Goal: Check status: Check status

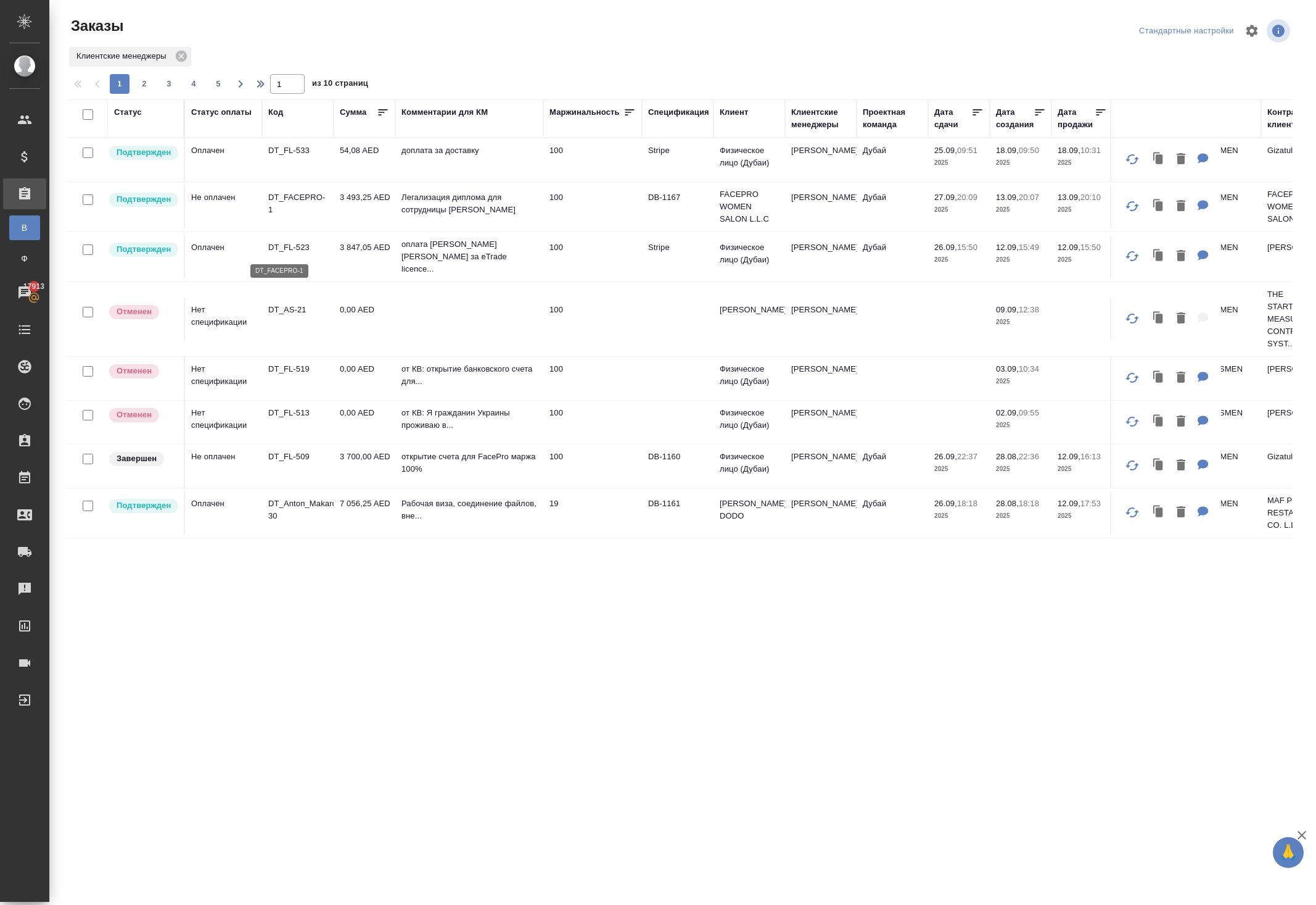
click at [318, 216] on p "DT_FACEPRO-1" at bounding box center [298, 203] width 59 height 24
click at [320, 216] on p "DT_FACEPRO-1" at bounding box center [298, 203] width 59 height 24
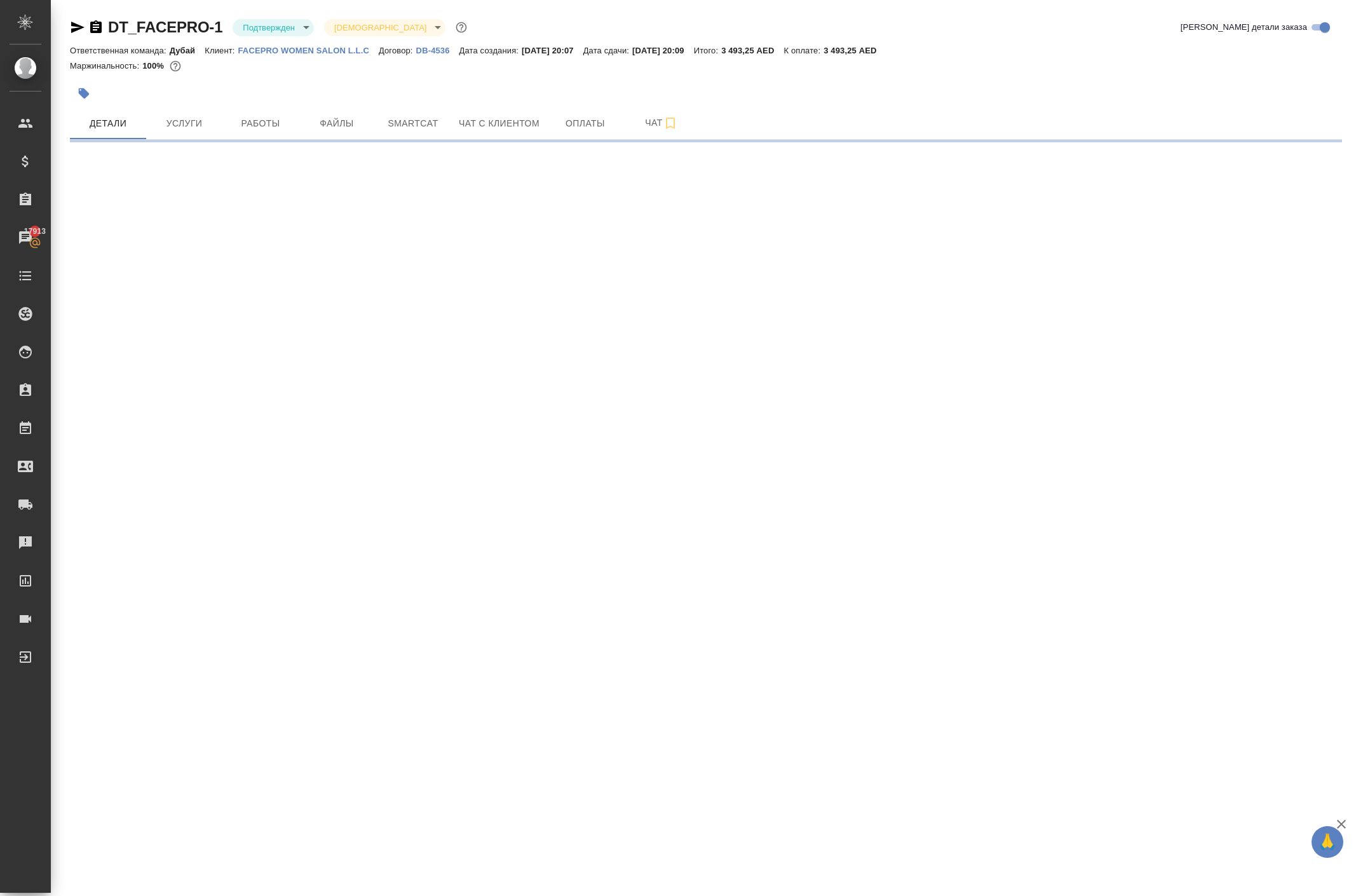
select select "RU"
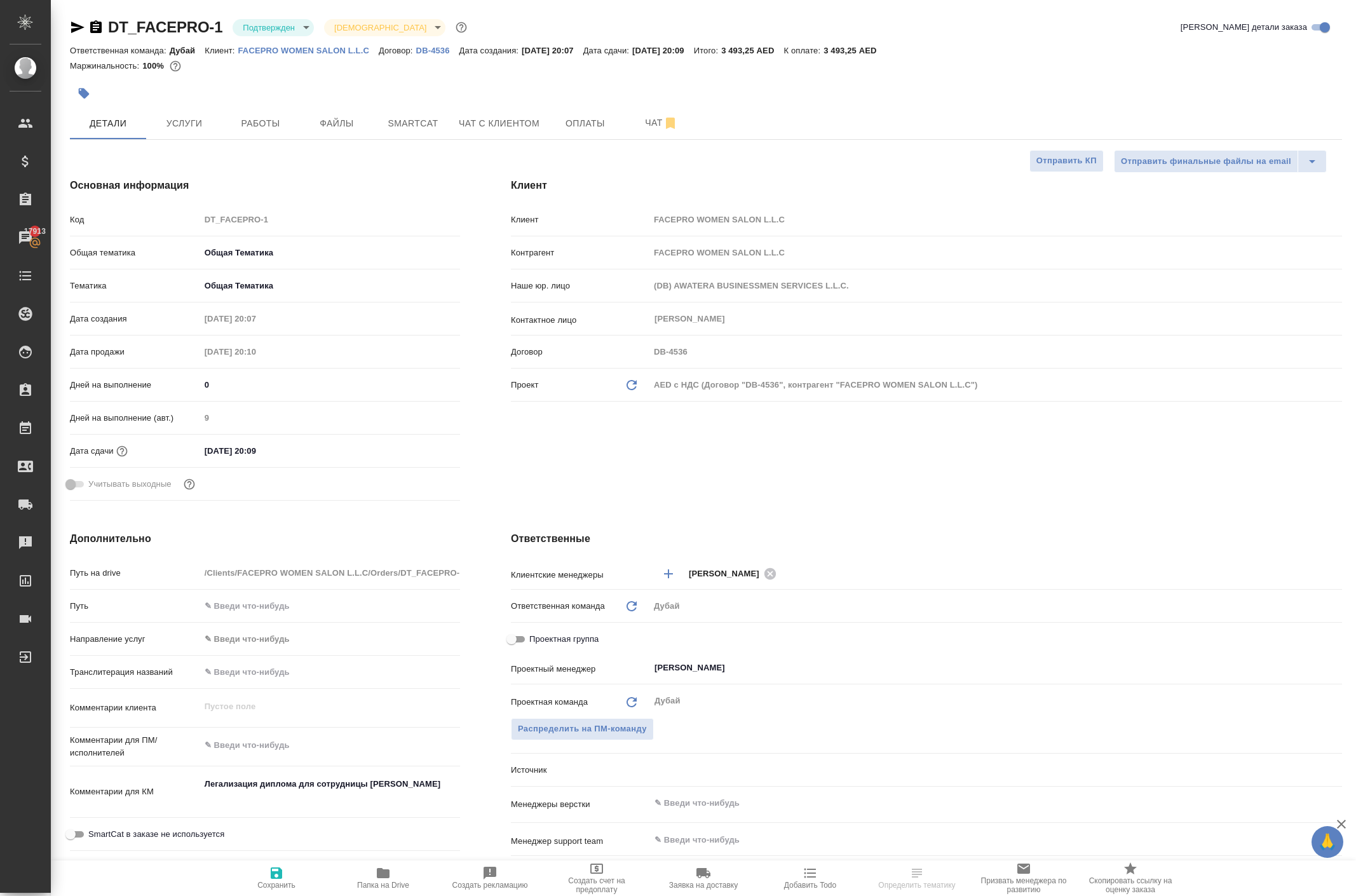
type textarea "x"
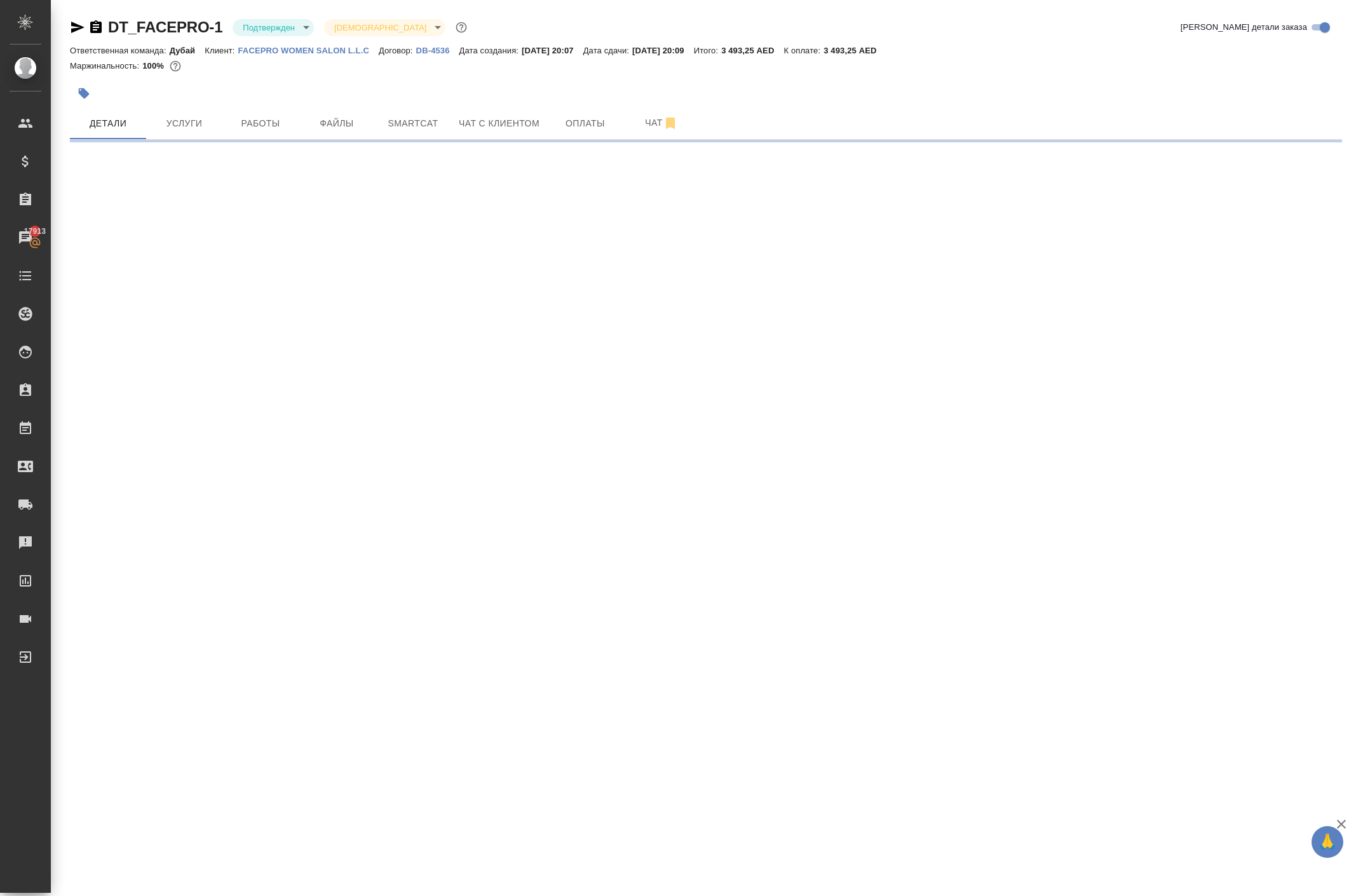
click at [641, 107] on div at bounding box center [494, 93] width 849 height 28
select select "RU"
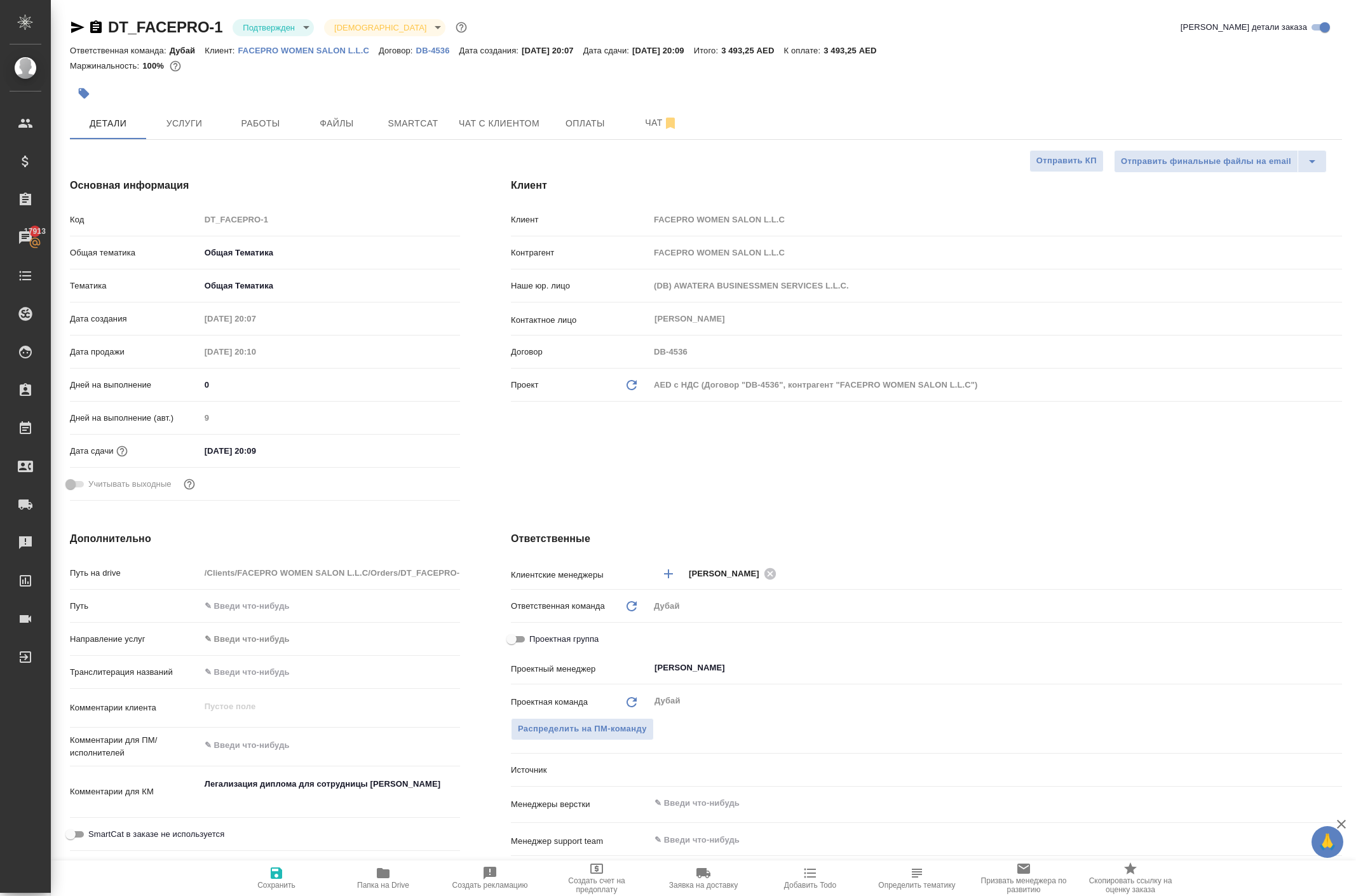
type textarea "x"
click at [605, 131] on span "Оплаты" at bounding box center [585, 123] width 61 height 16
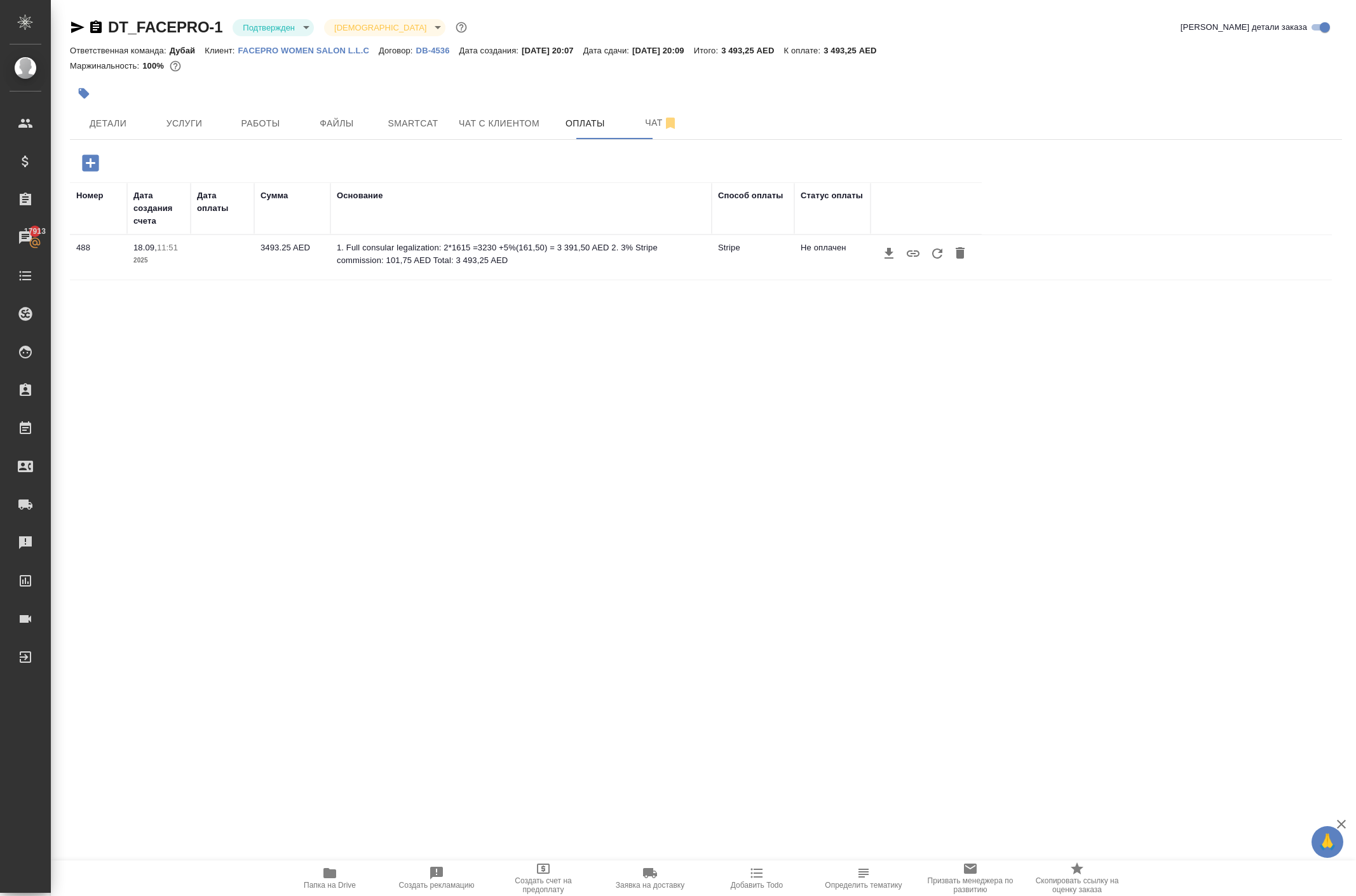
click at [945, 261] on icon "button" at bounding box center [938, 254] width 15 height 15
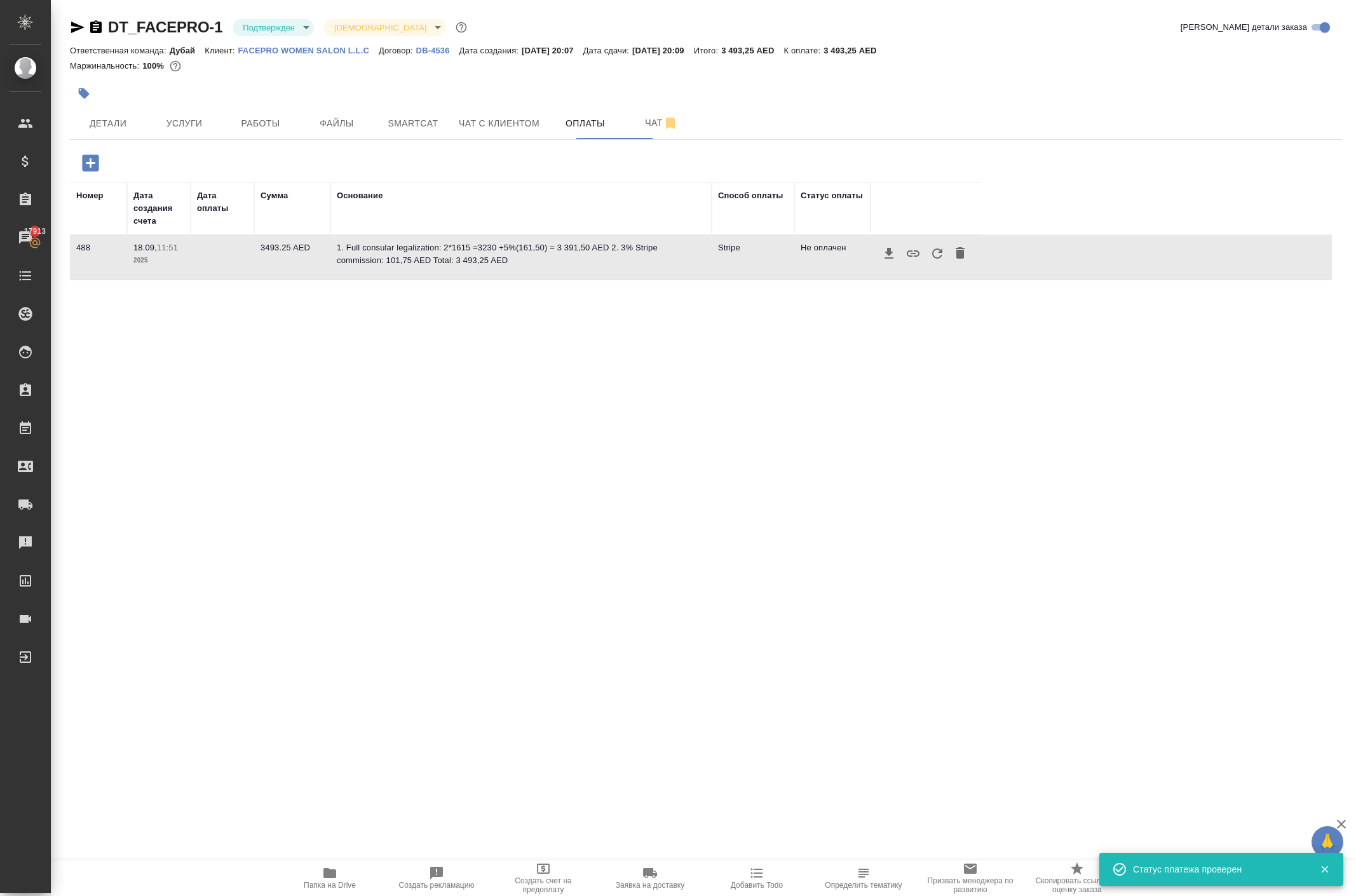
click at [945, 261] on icon "button" at bounding box center [938, 254] width 15 height 15
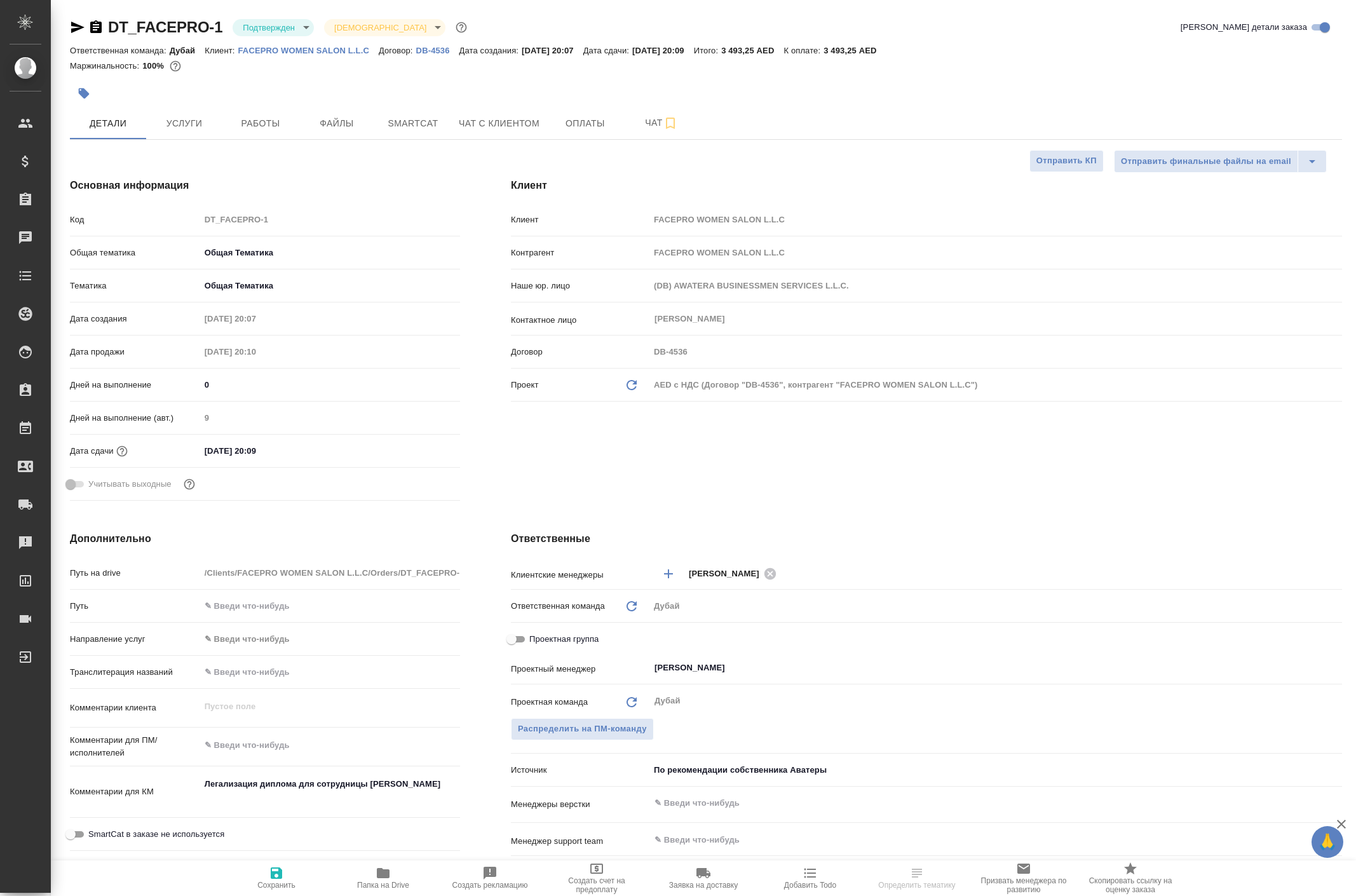
select select "RU"
click at [616, 131] on span "Оплаты" at bounding box center [585, 123] width 61 height 16
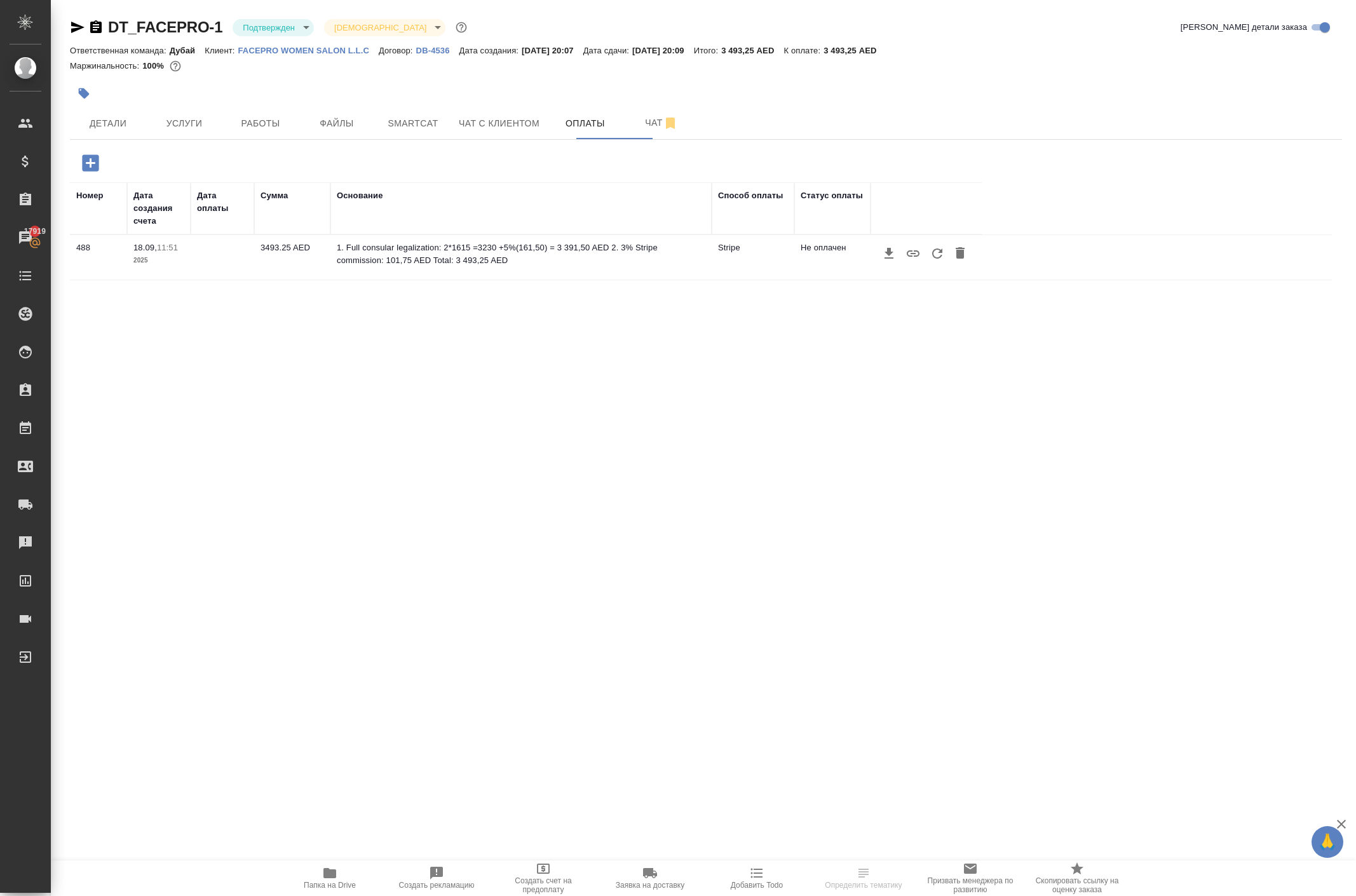
click at [945, 261] on icon "button" at bounding box center [938, 254] width 15 height 15
